Goal: Navigation & Orientation: Find specific page/section

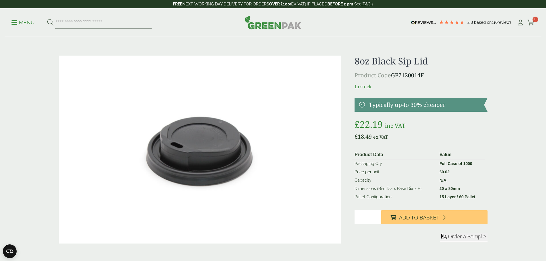
click at [21, 21] on p "Menu" at bounding box center [22, 22] width 23 height 7
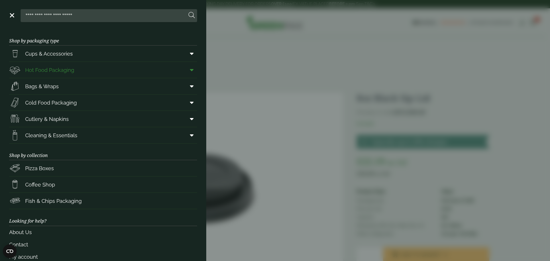
click at [111, 68] on link "Hot Food Packaging" at bounding box center [103, 70] width 188 height 16
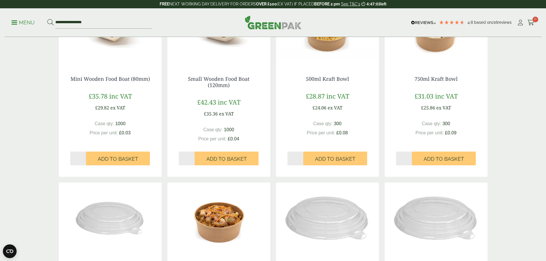
scroll to position [516, 0]
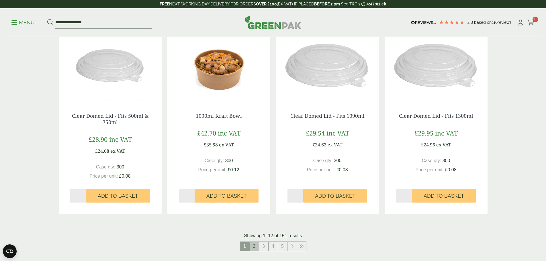
click at [256, 248] on link "2" at bounding box center [254, 246] width 9 height 9
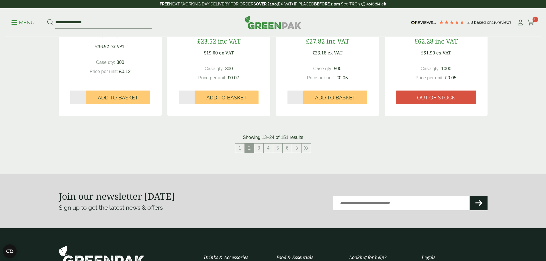
scroll to position [630, 0]
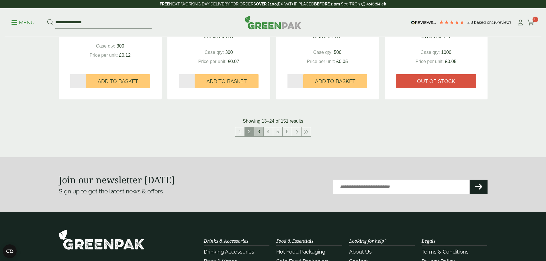
click at [257, 134] on link "3" at bounding box center [258, 131] width 9 height 9
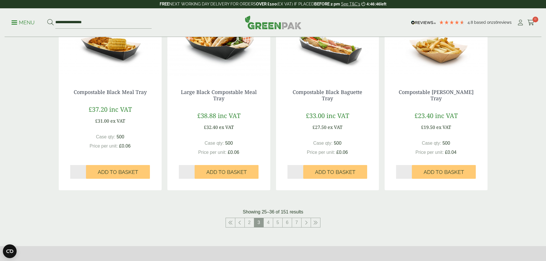
scroll to position [544, 0]
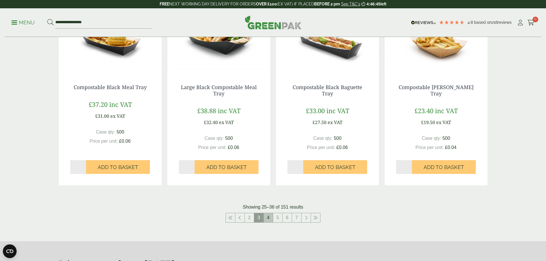
click at [266, 217] on link "4" at bounding box center [268, 217] width 9 height 9
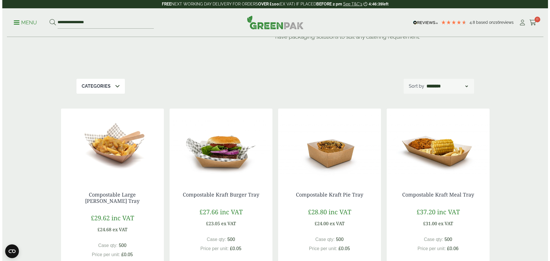
scroll to position [57, 0]
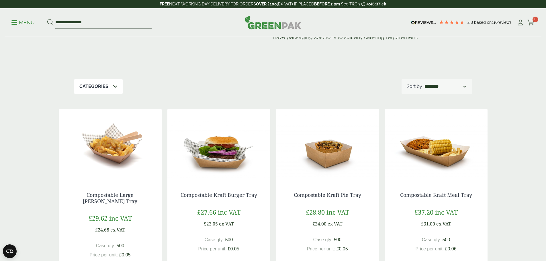
click at [17, 23] on link "Menu" at bounding box center [22, 22] width 23 height 6
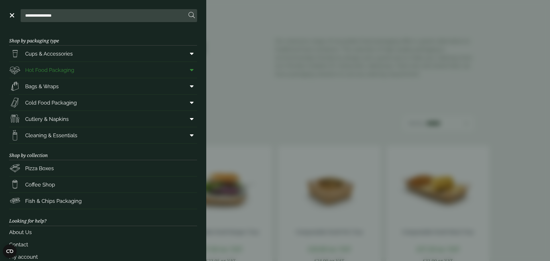
click at [190, 69] on icon at bounding box center [192, 70] width 4 height 6
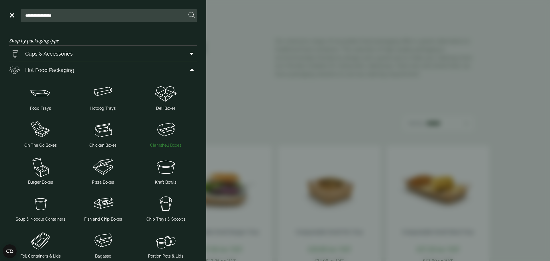
click at [160, 137] on img at bounding box center [166, 129] width 58 height 23
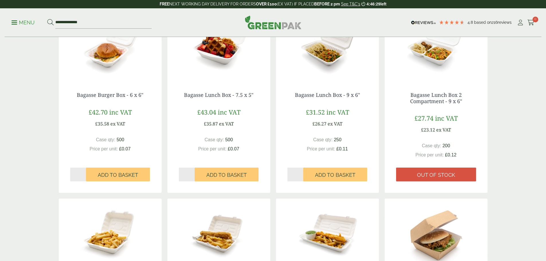
scroll to position [258, 0]
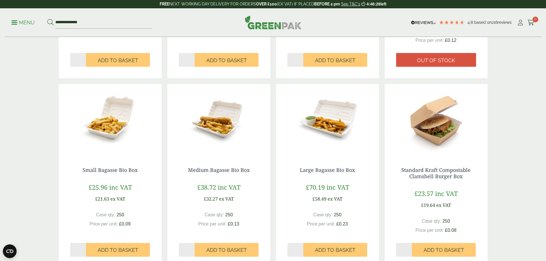
click at [443, 144] on img at bounding box center [436, 120] width 103 height 72
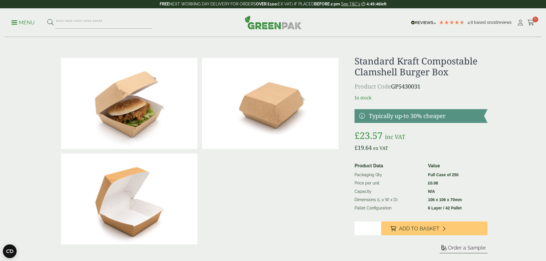
drag, startPoint x: 426, startPoint y: 87, endPoint x: 393, endPoint y: 89, distance: 32.4
click at [393, 89] on p "Product Code GP5430031" at bounding box center [420, 86] width 133 height 9
copy p "GP5430031"
